Goal: Information Seeking & Learning: Understand process/instructions

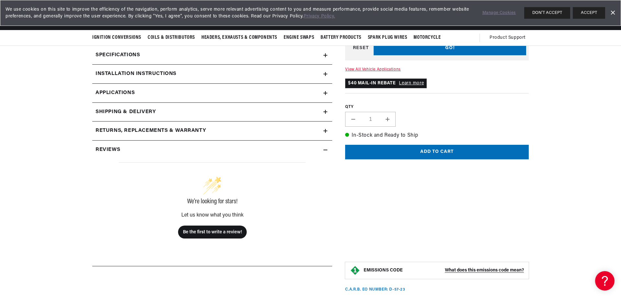
scroll to position [0, 803]
click at [127, 92] on span "Applications" at bounding box center [114, 93] width 39 height 8
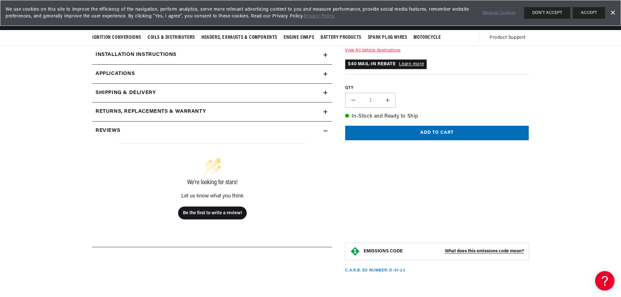
scroll to position [116, 0]
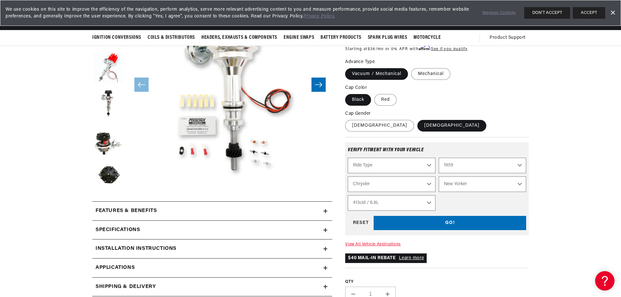
click at [145, 227] on div "Specifications" at bounding box center [207, 230] width 231 height 8
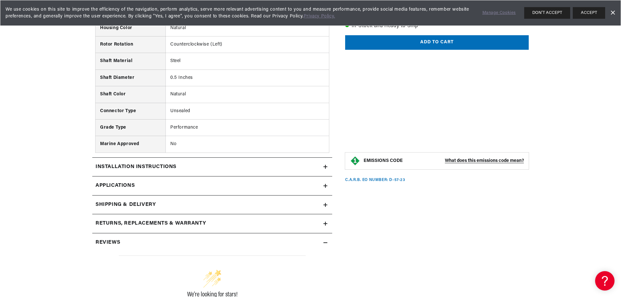
scroll to position [0, 0]
click at [163, 164] on h2 "Installation instructions" at bounding box center [135, 167] width 81 height 8
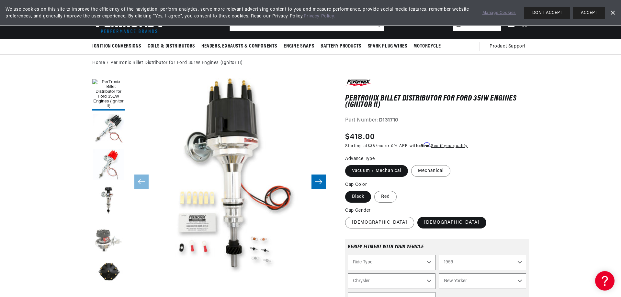
scroll to position [0, 404]
click at [105, 234] on button "Load image 5 in gallery view" at bounding box center [108, 237] width 32 height 32
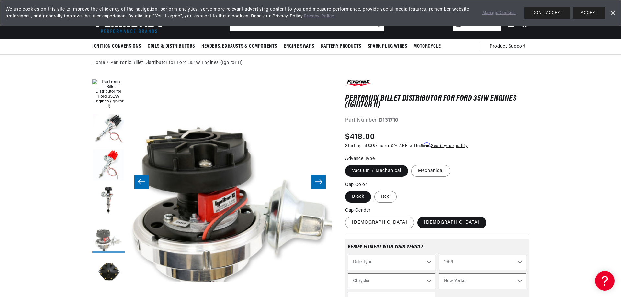
scroll to position [0, 817]
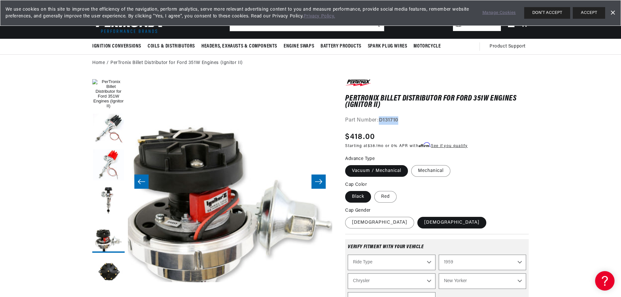
drag, startPoint x: 401, startPoint y: 121, endPoint x: 381, endPoint y: 121, distance: 20.7
click at [381, 121] on div "Part Number: D131710" at bounding box center [436, 120] width 183 height 8
copy strong "D131710"
drag, startPoint x: 348, startPoint y: 103, endPoint x: 378, endPoint y: 103, distance: 29.8
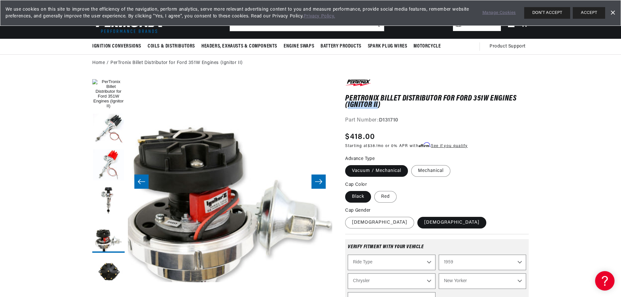
click at [378, 103] on h1 "PerTronix Billet Distributor for Ford 351W Engines (Ignitor II)" at bounding box center [436, 101] width 183 height 13
copy h1 "Ignitor II"
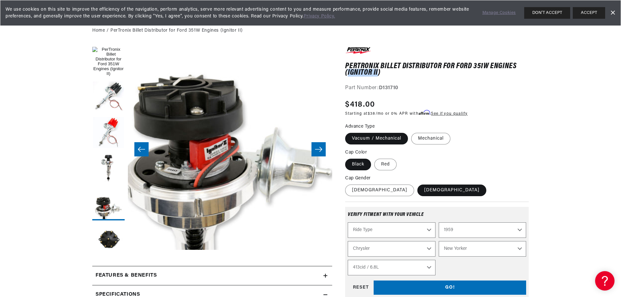
scroll to position [0, 13]
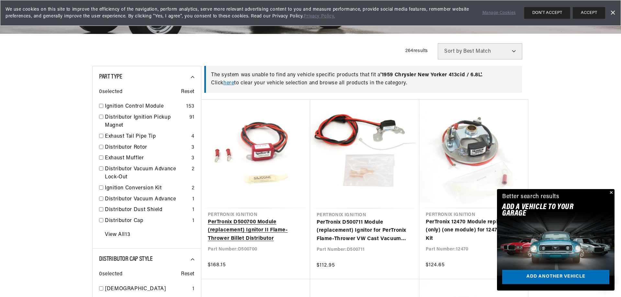
click at [270, 236] on link "PerTronix D500700 Module (replacement) Ignitor II Flame-Thrower Billet Distribu…" at bounding box center [256, 230] width 96 height 25
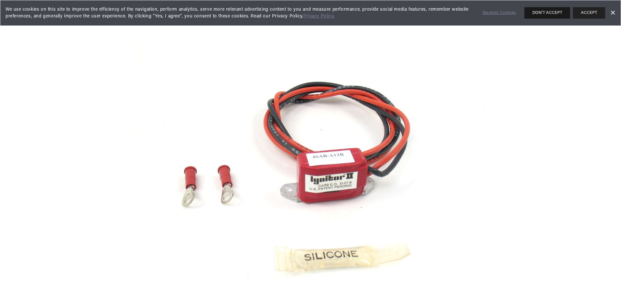
click at [547, 15] on button "DON'T ACCEPT" at bounding box center [547, 13] width 46 height 12
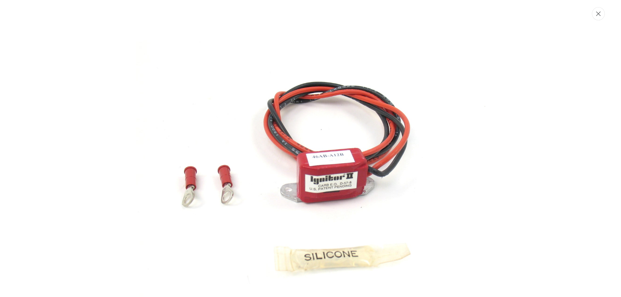
click at [601, 12] on button "Close" at bounding box center [598, 13] width 13 height 13
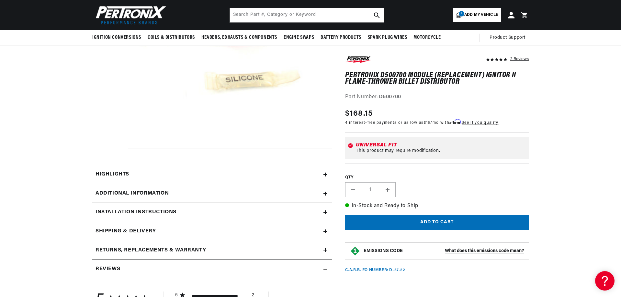
scroll to position [88, 0]
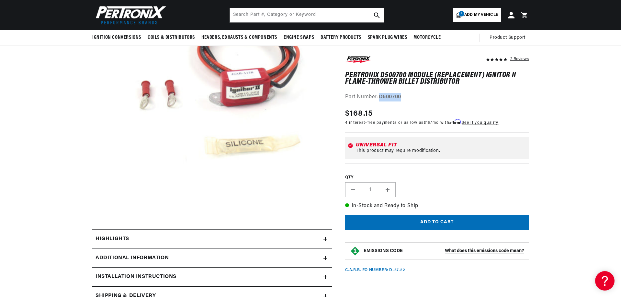
drag, startPoint x: 407, startPoint y: 96, endPoint x: 381, endPoint y: 95, distance: 26.9
click at [381, 95] on div "Part Number: D500700" at bounding box center [436, 98] width 183 height 8
copy strong "D500700"
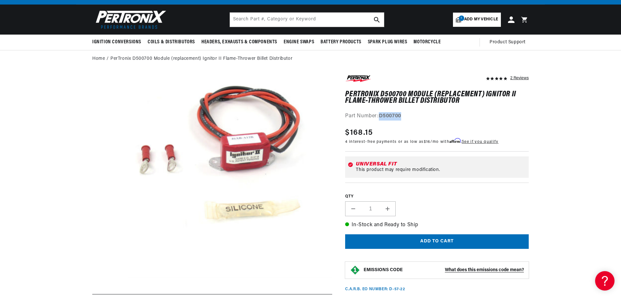
scroll to position [0, 724]
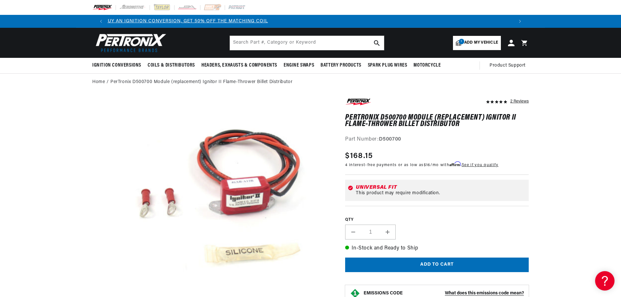
scroll to position [0, 305]
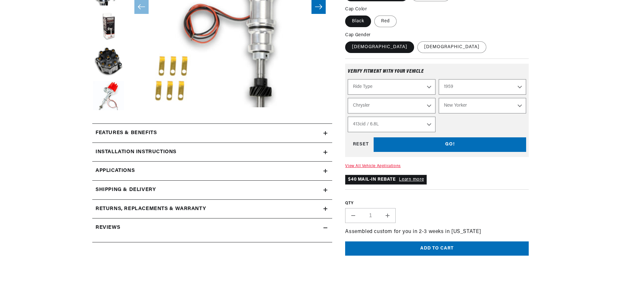
scroll to position [20, 0]
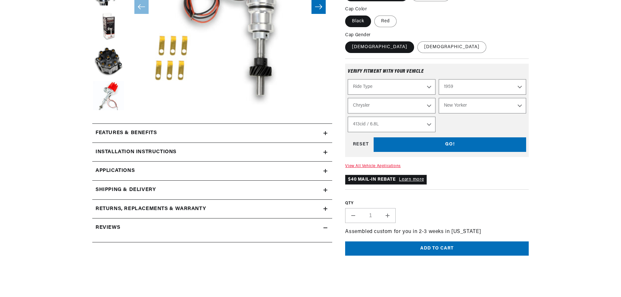
click at [134, 151] on h2 "Installation instructions" at bounding box center [135, 152] width 81 height 8
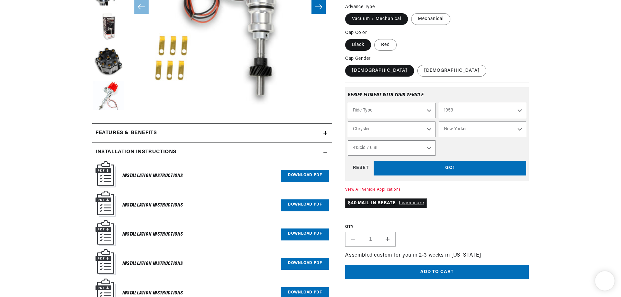
click at [306, 174] on link "Download PDF" at bounding box center [305, 176] width 48 height 12
click at [304, 207] on link "Download PDF" at bounding box center [305, 206] width 48 height 12
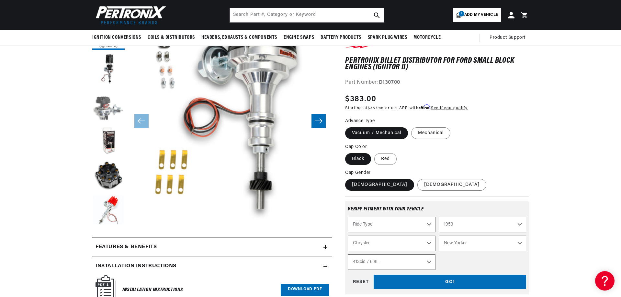
scroll to position [65, 0]
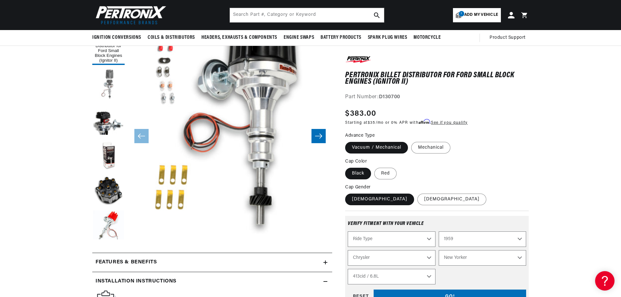
click at [114, 78] on button "Load image 2 in gallery view" at bounding box center [108, 84] width 32 height 32
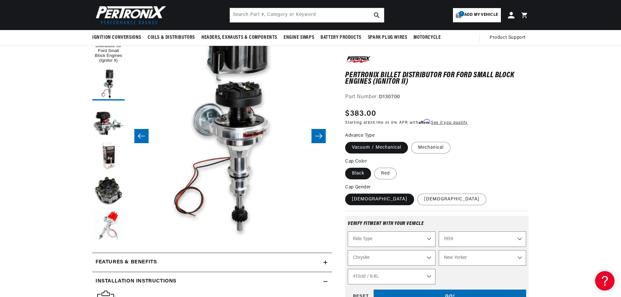
scroll to position [0, 808]
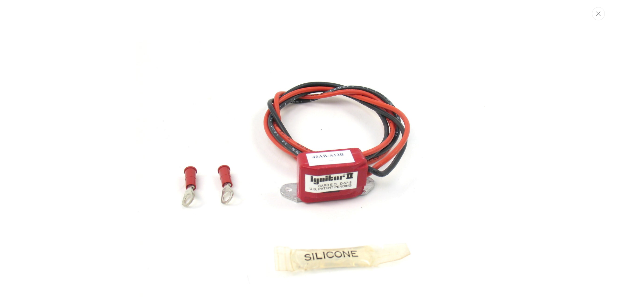
scroll to position [33, 0]
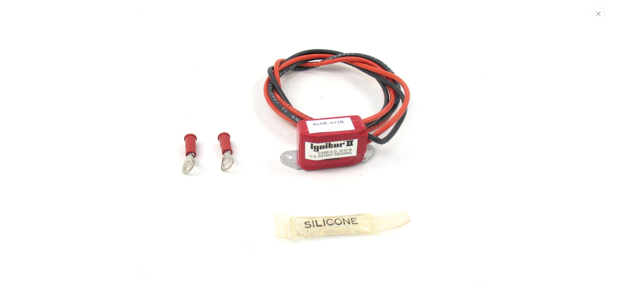
click at [366, 136] on img "Media gallery" at bounding box center [310, 148] width 349 height 349
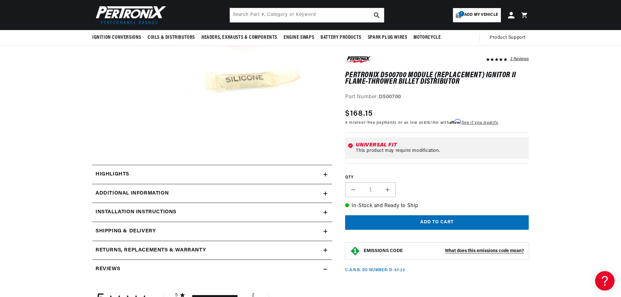
scroll to position [88, 0]
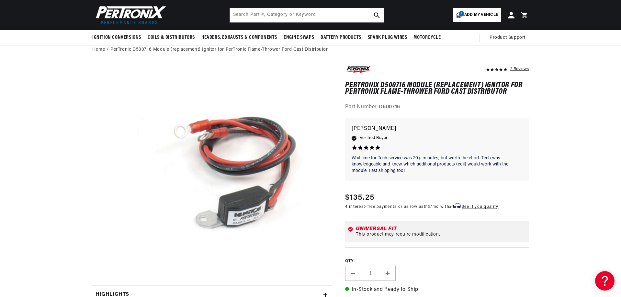
scroll to position [0, 404]
